Goal: Book appointment/travel/reservation

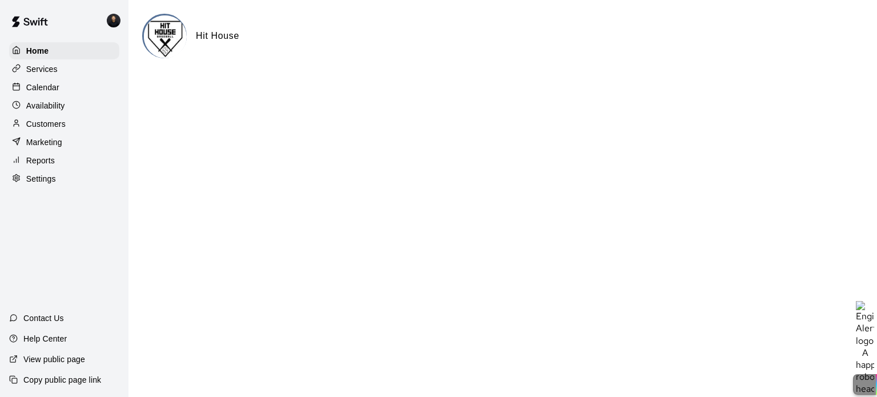
click at [46, 91] on p "Calendar" at bounding box center [42, 87] width 33 height 11
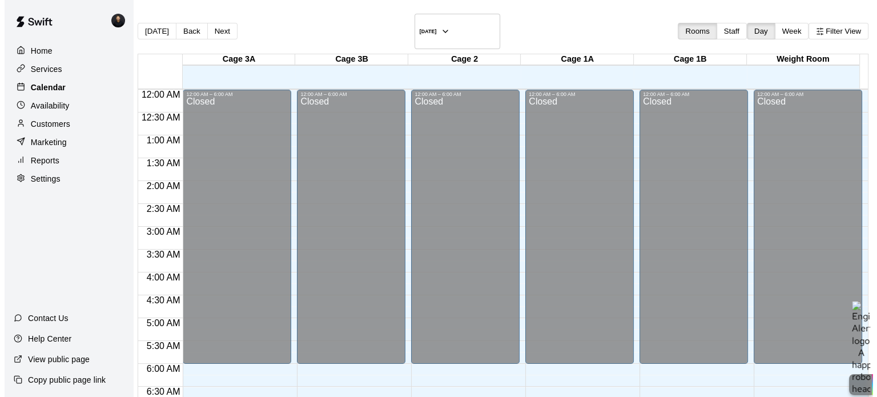
scroll to position [685, 0]
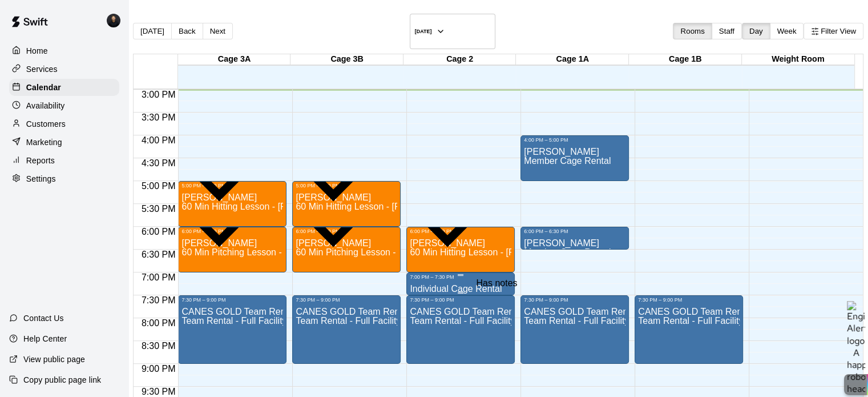
click at [512, 292] on icon "Has notes" at bounding box center [517, 297] width 11 height 11
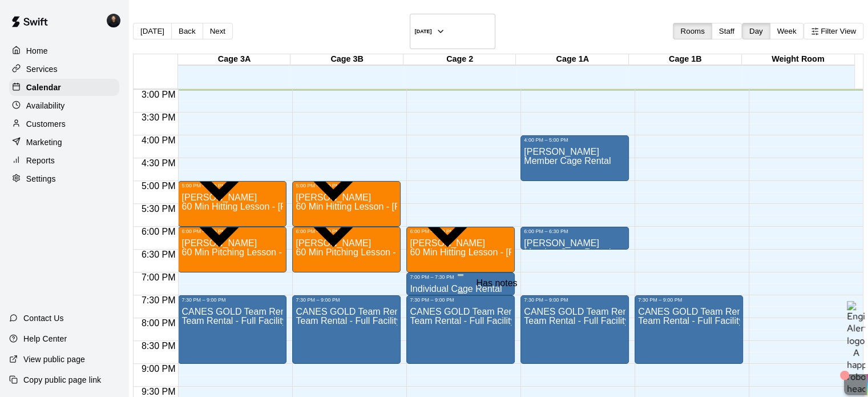
click at [510, 291] on icon "Has notes" at bounding box center [510, 291] width 0 height 0
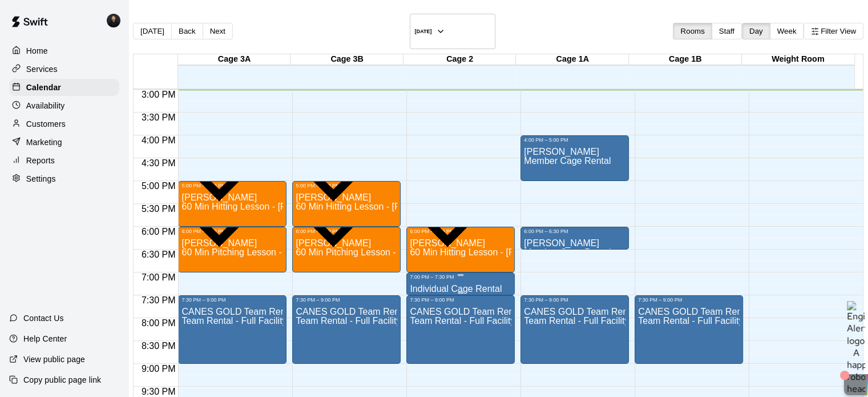
click at [480, 289] on p "Individual Cage Rental" at bounding box center [456, 289] width 92 height 0
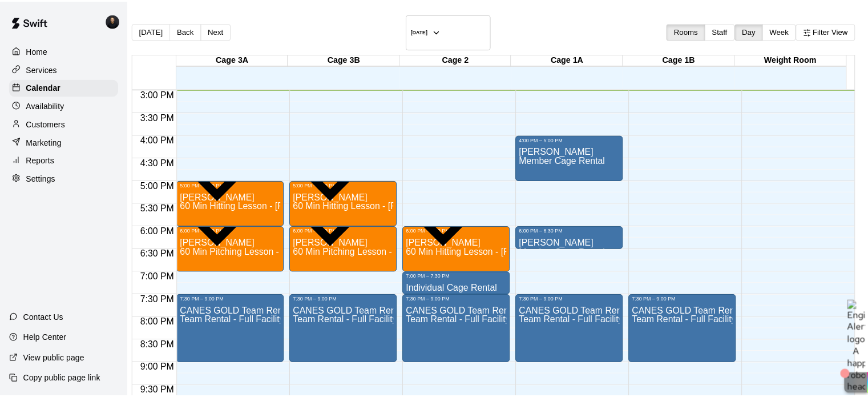
scroll to position [295, 0]
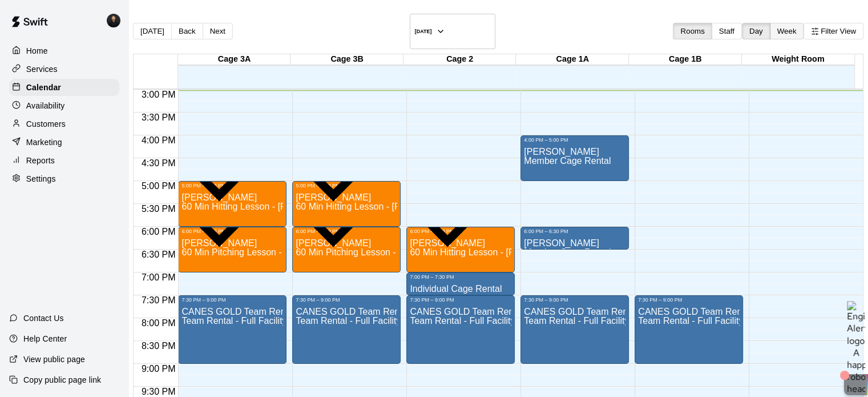
click at [770, 25] on button "Week" at bounding box center [787, 31] width 34 height 17
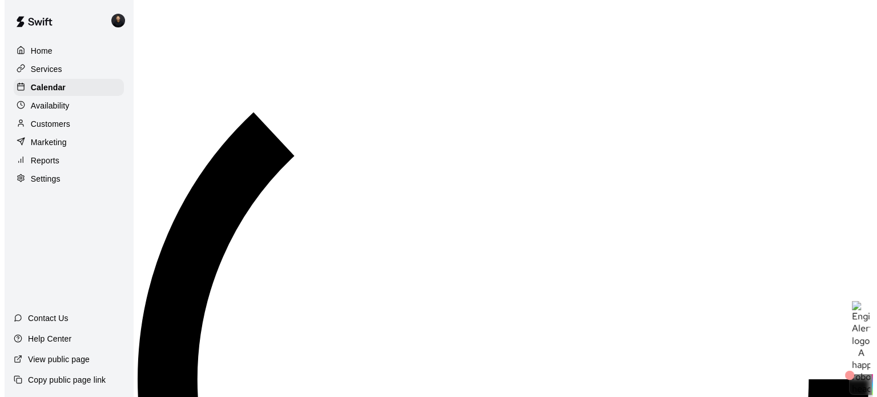
scroll to position [686, 0]
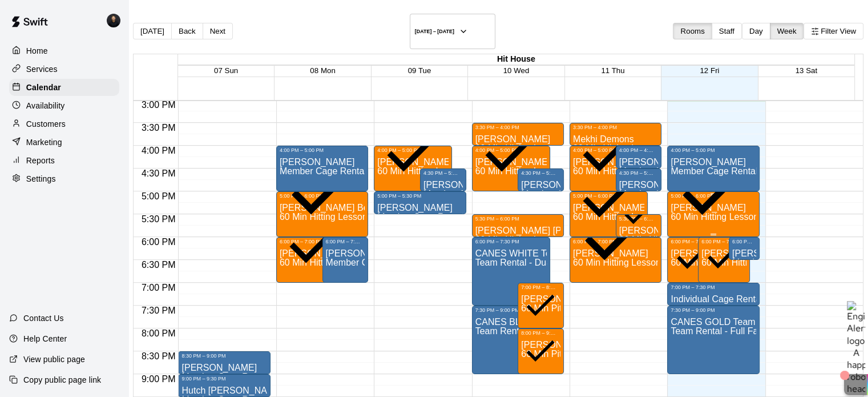
click at [671, 208] on p "[PERSON_NAME]" at bounding box center [713, 208] width 85 height 0
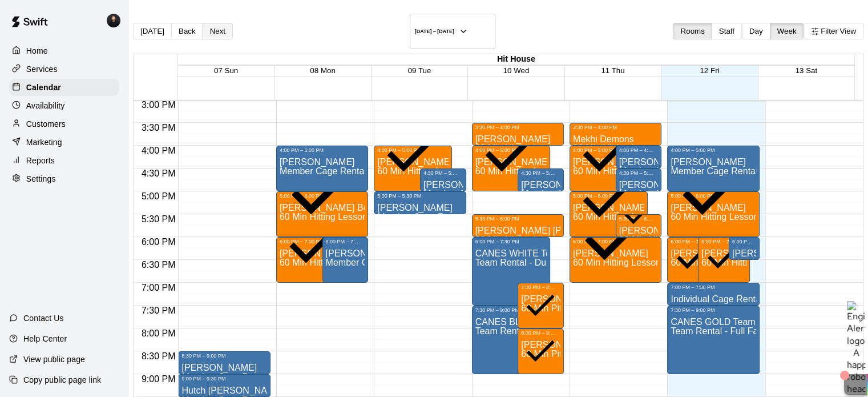
click at [233, 24] on button "Next" at bounding box center [218, 31] width 30 height 17
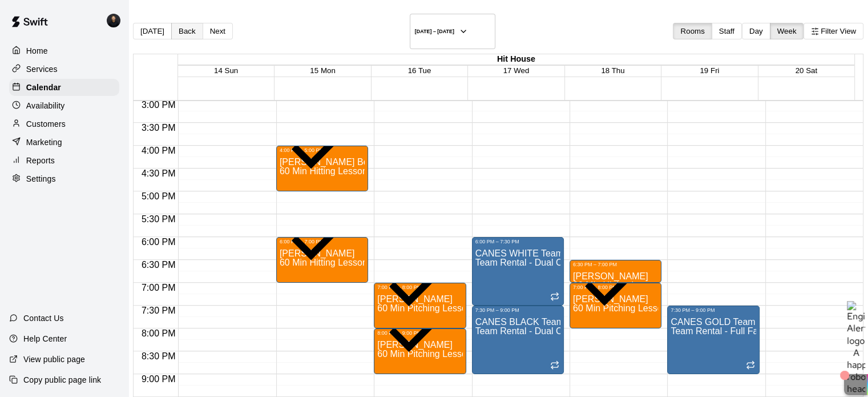
click at [202, 25] on button "Back" at bounding box center [187, 31] width 32 height 17
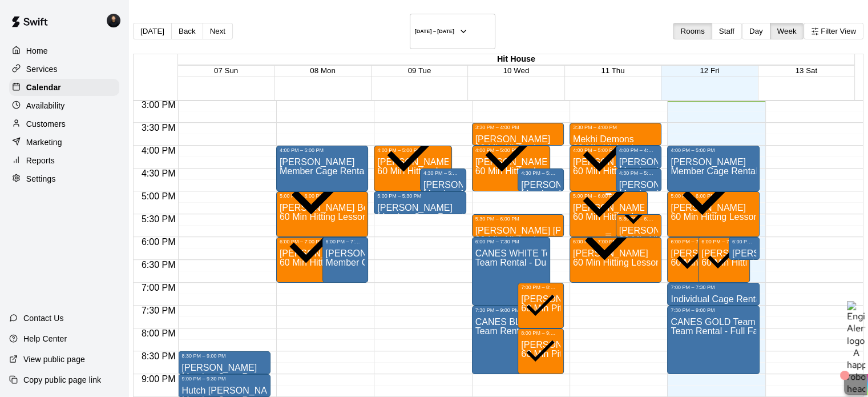
click at [582, 202] on div "[PERSON_NAME] 60 Min Hitting Lesson - [PERSON_NAME]" at bounding box center [608, 397] width 71 height 397
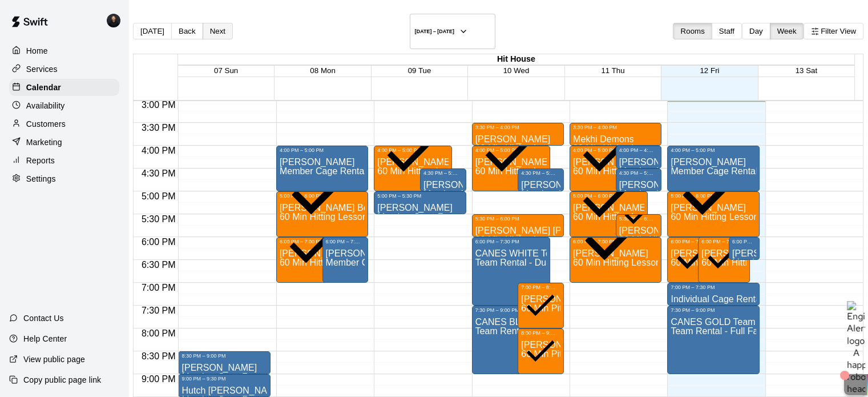
click at [232, 23] on button "Next" at bounding box center [218, 31] width 30 height 17
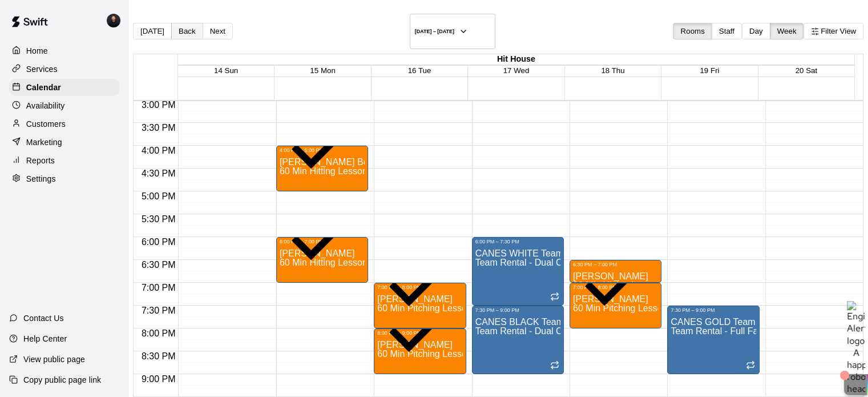
click at [194, 26] on button "Back" at bounding box center [187, 31] width 32 height 17
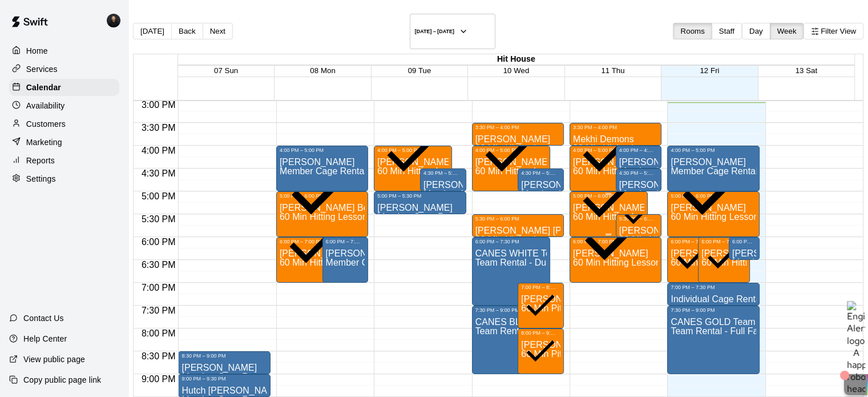
click at [585, 212] on span "60 Min Hitting Lesson - [PERSON_NAME]" at bounding box center [658, 217] width 171 height 10
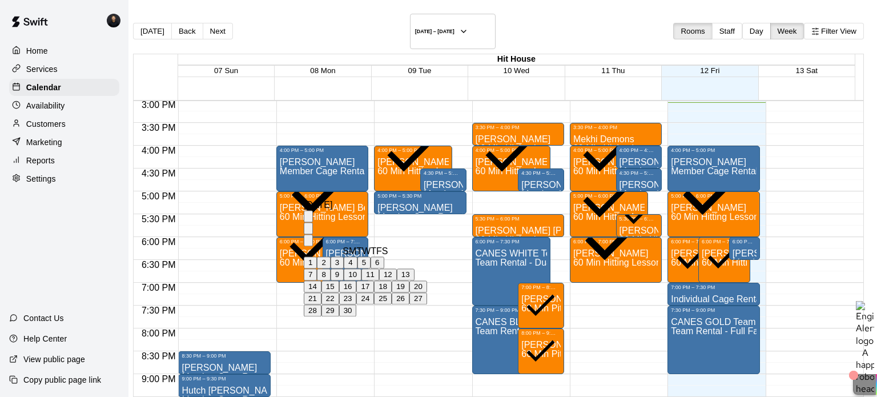
click at [392, 292] on button "18" at bounding box center [383, 286] width 18 height 12
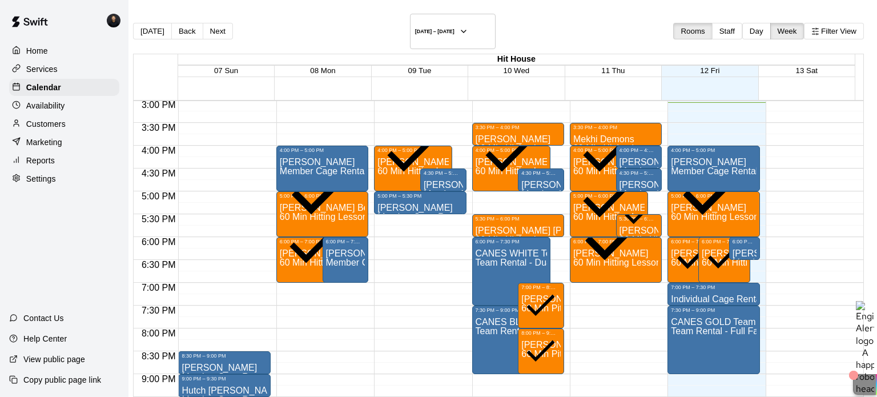
type input "**********"
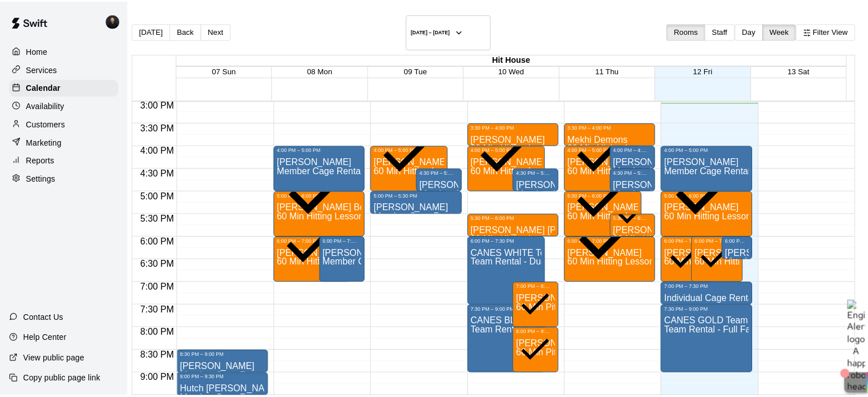
scroll to position [137, 0]
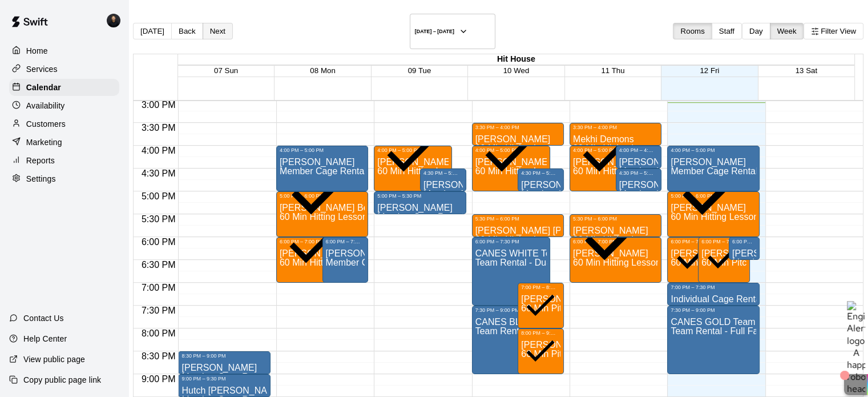
click at [230, 23] on button "Next" at bounding box center [218, 31] width 30 height 17
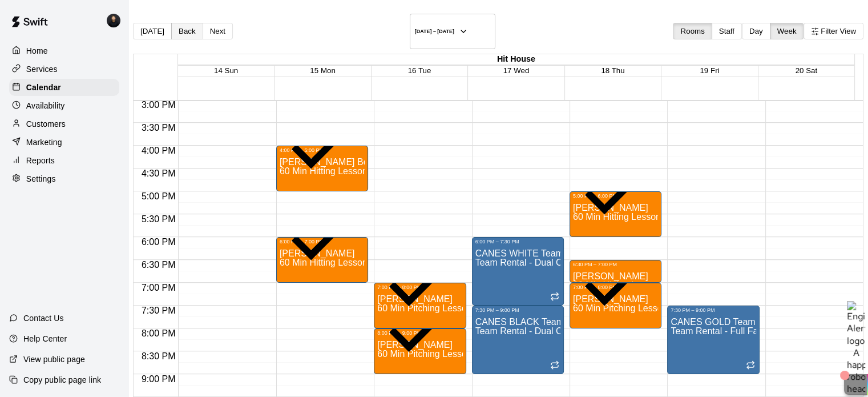
click at [196, 25] on button "Back" at bounding box center [187, 31] width 32 height 17
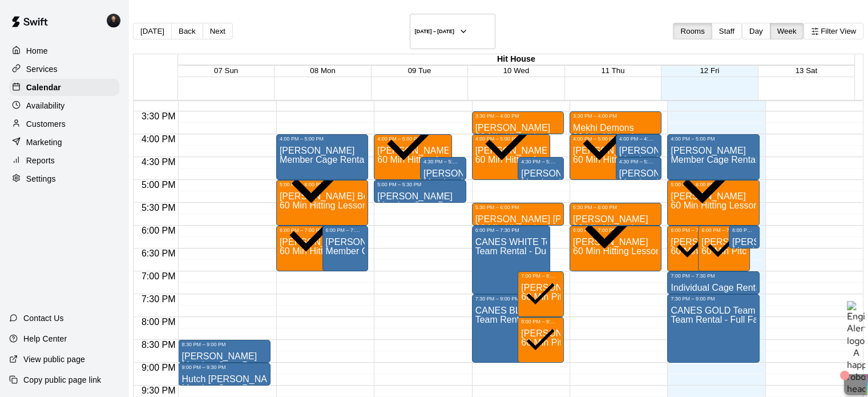
scroll to position [702, 0]
